Goal: Transaction & Acquisition: Download file/media

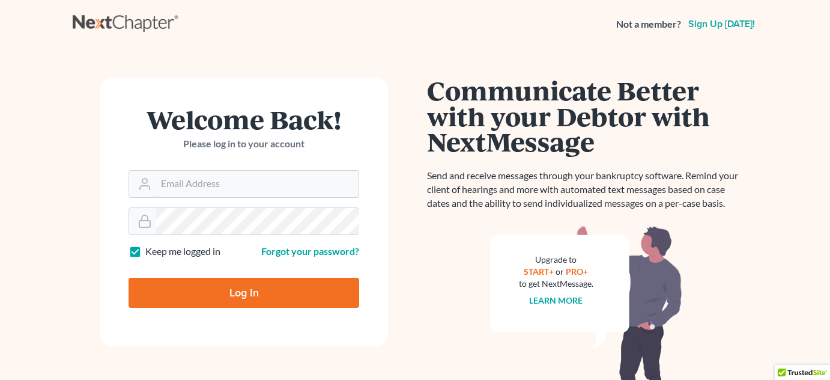
type input "[PERSON_NAME][EMAIL_ADDRESS][DOMAIN_NAME]"
click at [246, 338] on form "Welcome Back! Please log in to your account Email Address [PERSON_NAME][EMAIL_A…" at bounding box center [244, 211] width 288 height 269
click at [265, 278] on input "Log In" at bounding box center [244, 293] width 231 height 30
type input "Thinking..."
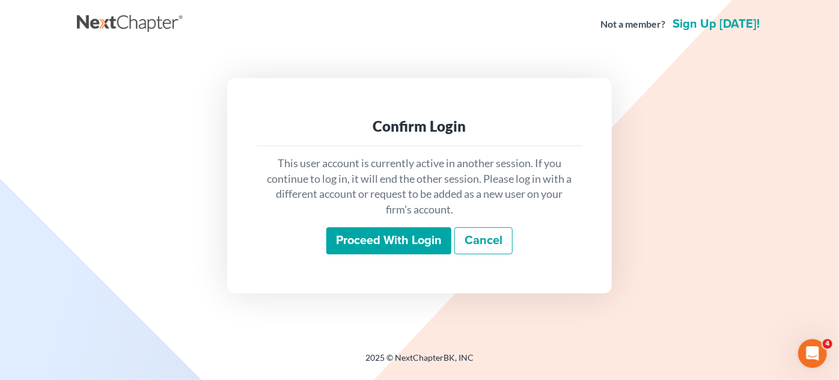
click at [352, 240] on input "Proceed with login" at bounding box center [388, 241] width 125 height 28
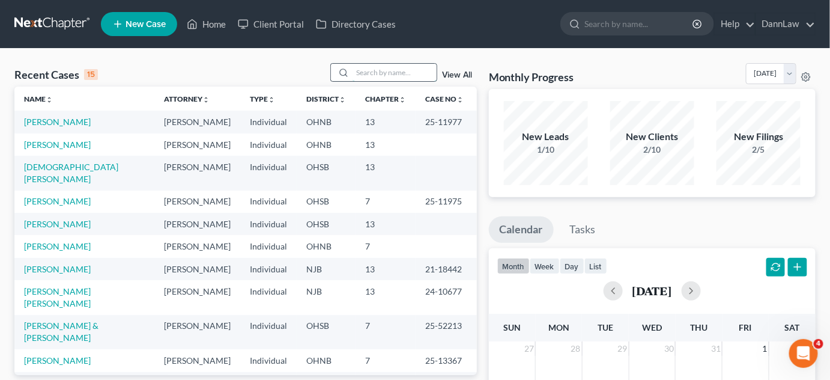
click at [418, 71] on input "search" at bounding box center [395, 72] width 84 height 17
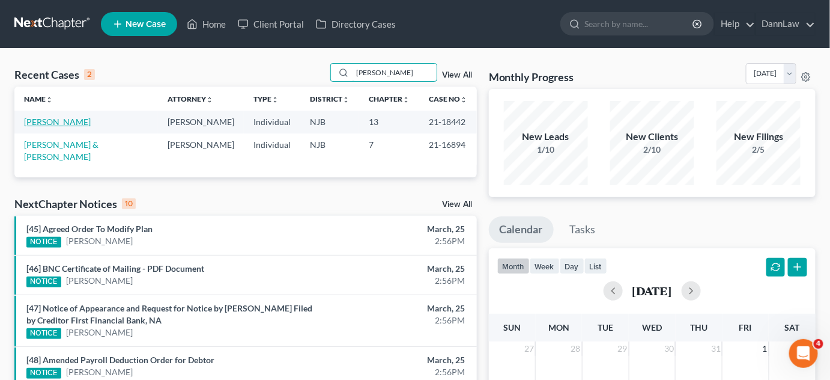
type input "batista"
click at [74, 123] on link "Batista, Mario" at bounding box center [57, 122] width 67 height 10
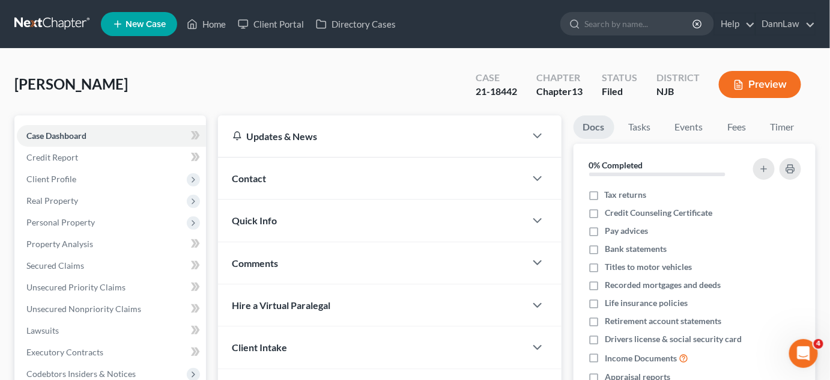
scroll to position [279, 0]
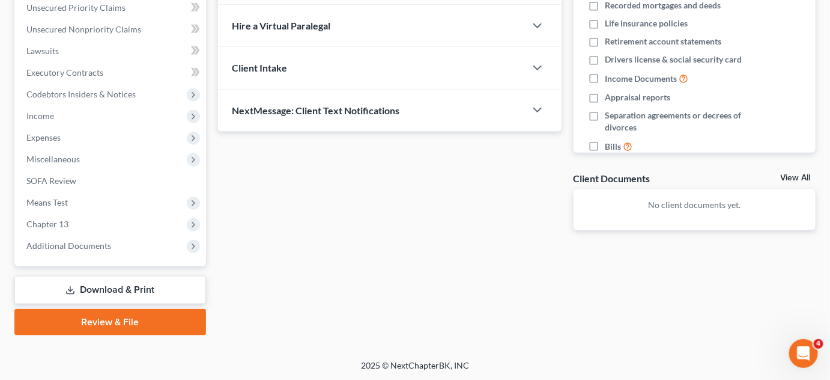
click at [145, 283] on link "Download & Print" at bounding box center [110, 290] width 192 height 28
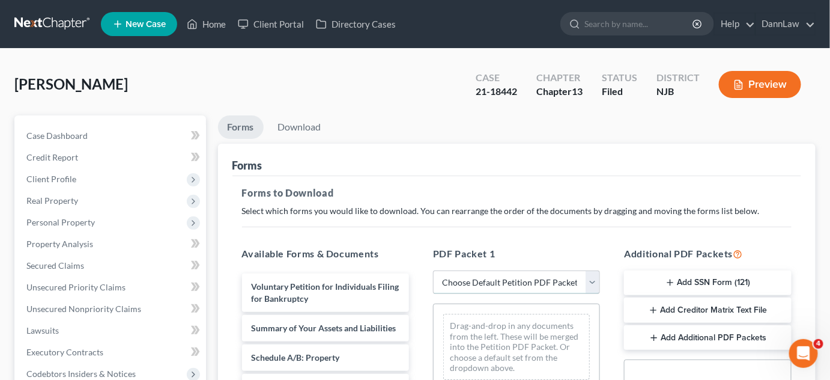
click at [518, 285] on select "Choose Default Petition PDF Packet Complete Bankruptcy Petition (all forms and …" at bounding box center [516, 282] width 167 height 24
select select "2"
click at [433, 270] on select "Choose Default Petition PDF Packet Complete Bankruptcy Petition (all forms and …" at bounding box center [516, 282] width 167 height 24
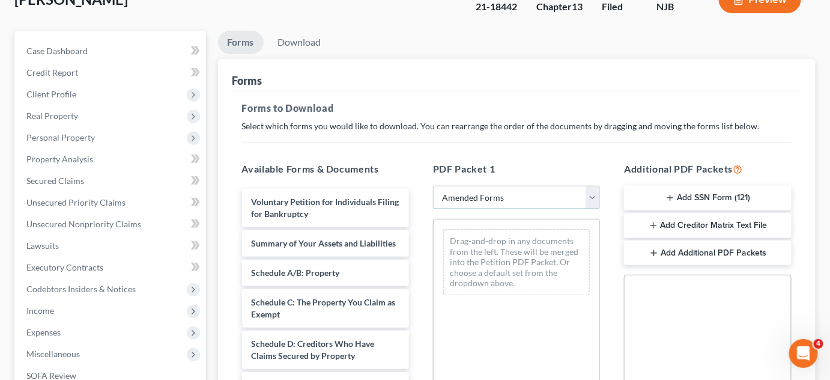
scroll to position [88, 0]
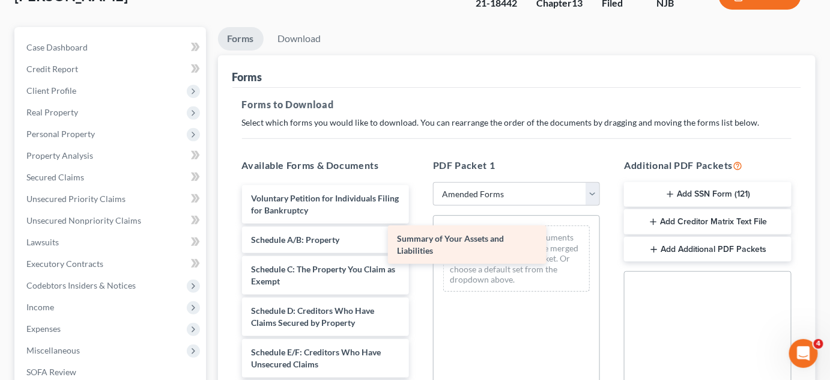
drag, startPoint x: 333, startPoint y: 246, endPoint x: 484, endPoint y: 246, distance: 151.4
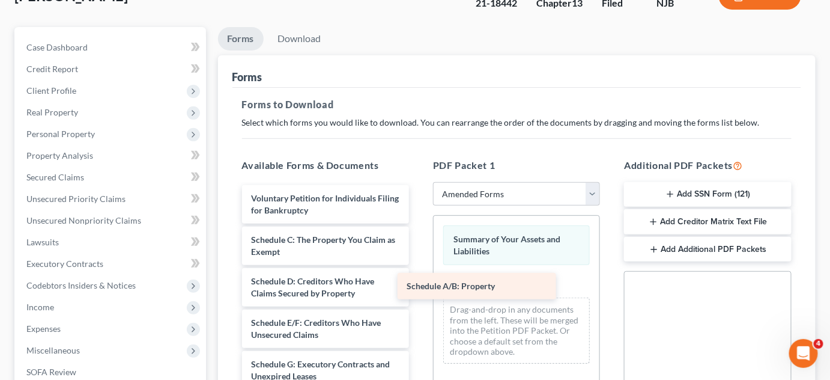
drag, startPoint x: 323, startPoint y: 238, endPoint x: 479, endPoint y: 283, distance: 162.6
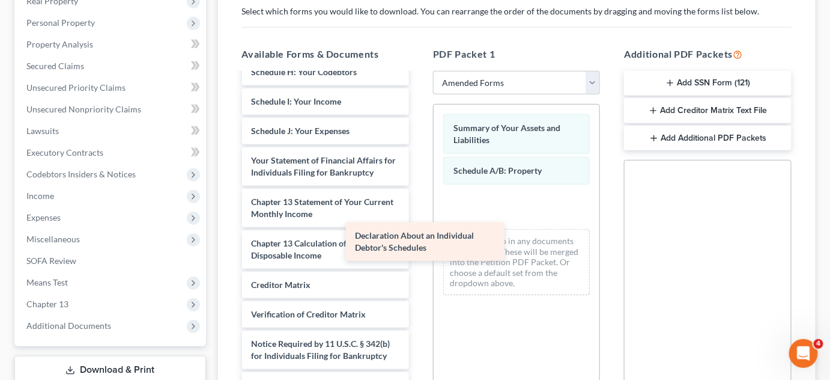
scroll to position [234, 0]
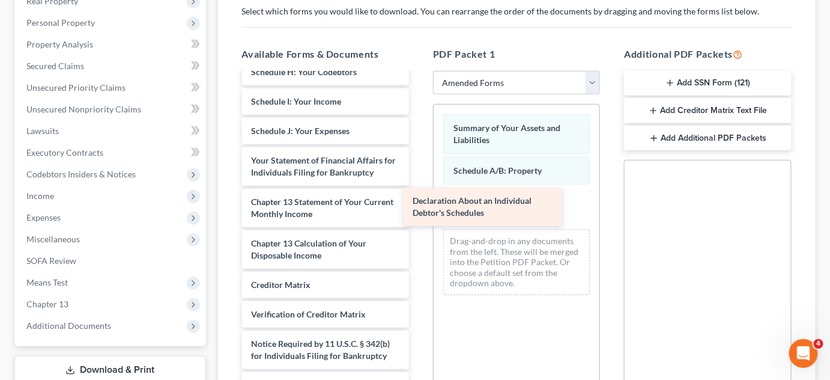
drag, startPoint x: 359, startPoint y: 112, endPoint x: 520, endPoint y: 206, distance: 187.1
click at [419, 206] on div "Declaration About an Individual Debtor's Schedules Voluntary Petition for Indiv…" at bounding box center [325, 125] width 186 height 547
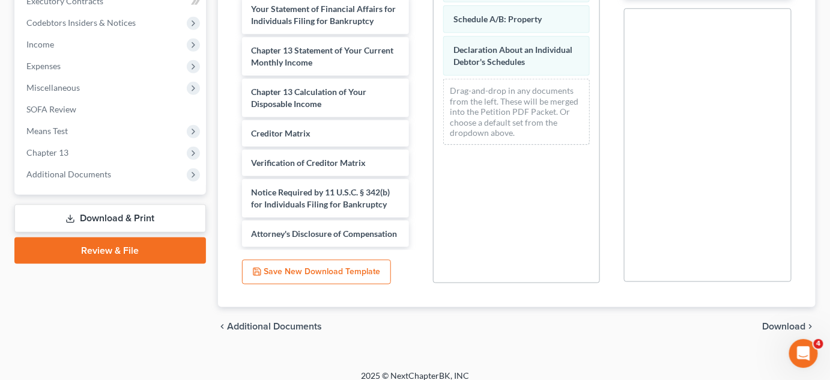
scroll to position [361, 0]
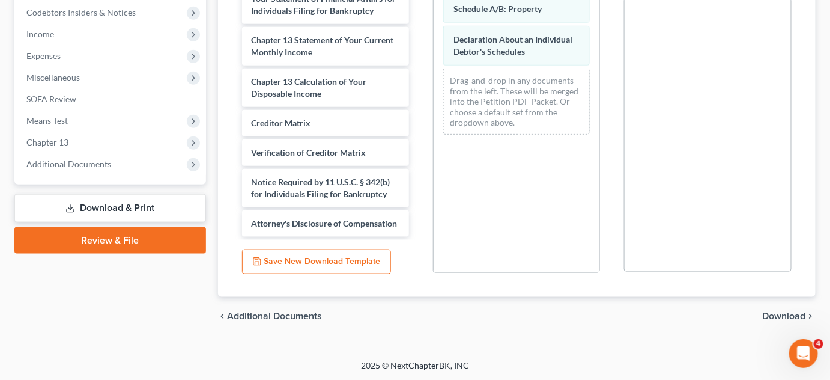
click at [780, 317] on span "Download" at bounding box center [784, 316] width 43 height 10
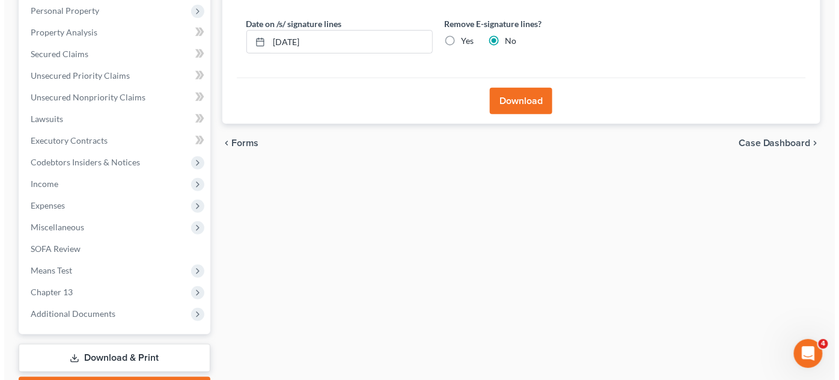
scroll to position [211, 0]
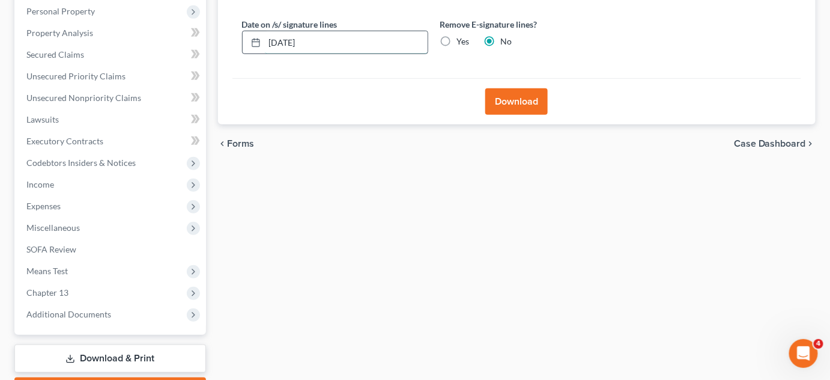
click at [354, 43] on input "08/15/2025" at bounding box center [346, 42] width 163 height 23
type input "08/13/2025"
click at [512, 97] on button "Download" at bounding box center [516, 101] width 62 height 26
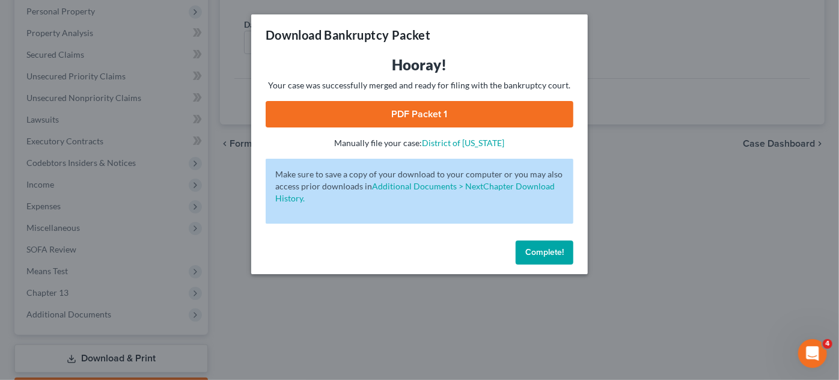
click at [491, 112] on link "PDF Packet 1" at bounding box center [420, 114] width 308 height 26
